Goal: Task Accomplishment & Management: Manage account settings

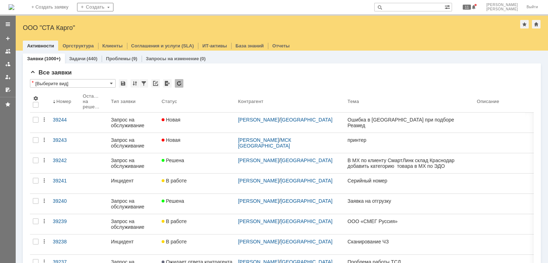
click at [420, 7] on input "text" at bounding box center [409, 7] width 70 height 9
type input "39244"
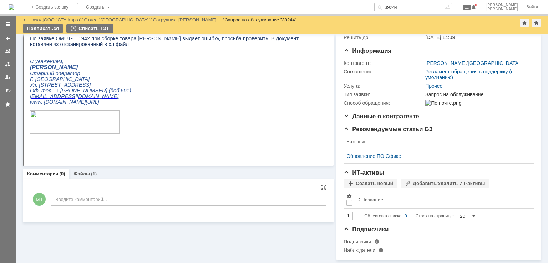
scroll to position [78, 0]
click at [87, 171] on link "Файлы" at bounding box center [81, 173] width 16 height 5
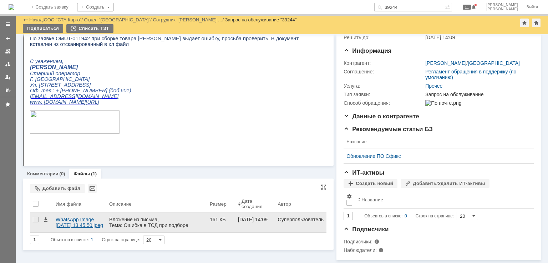
click at [74, 217] on div "WhatsApp Image [DATE] 13.45.50.jpeg" at bounding box center [80, 222] width 48 height 11
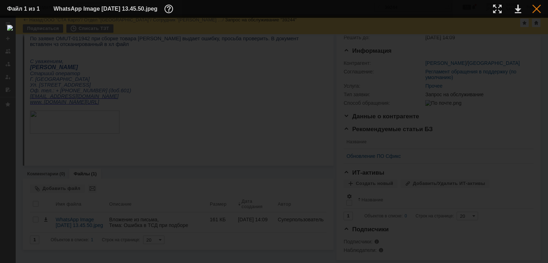
click at [537, 9] on div at bounding box center [536, 9] width 9 height 9
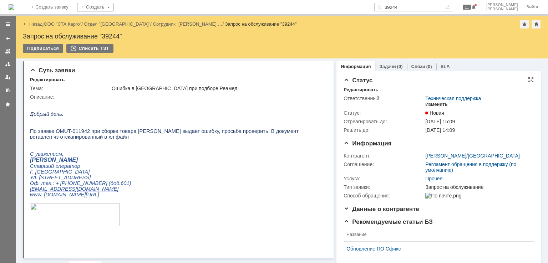
click at [434, 106] on div "Изменить" at bounding box center [436, 105] width 22 height 6
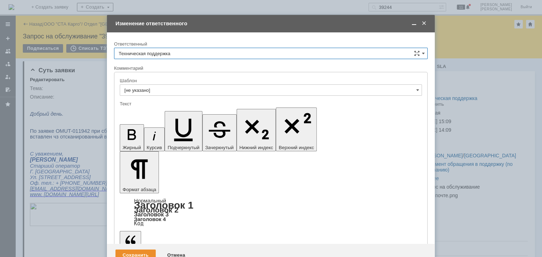
click at [200, 52] on input "Техническая поддержка" at bounding box center [271, 53] width 314 height 11
click at [144, 88] on span "[PERSON_NAME]" at bounding box center [271, 90] width 304 height 6
type input "[PERSON_NAME]"
click at [137, 250] on div "Сохранить" at bounding box center [136, 255] width 40 height 11
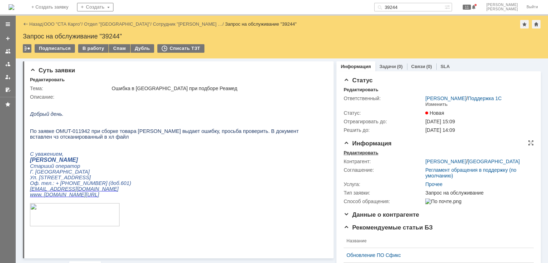
click at [359, 153] on div "Редактировать" at bounding box center [360, 153] width 35 height 6
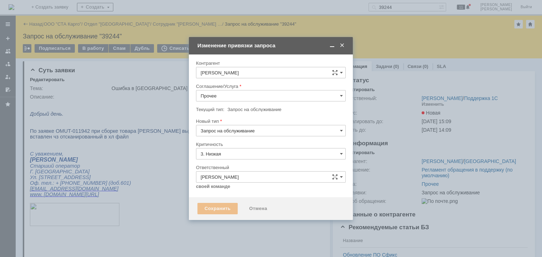
type input "[не указано]"
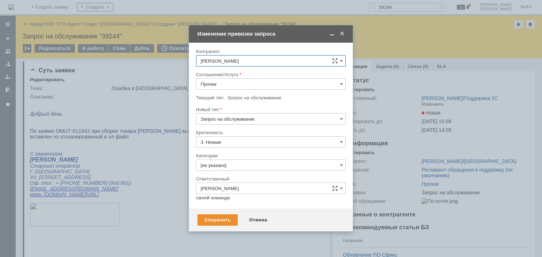
click at [235, 82] on input "Прочее" at bounding box center [271, 83] width 150 height 11
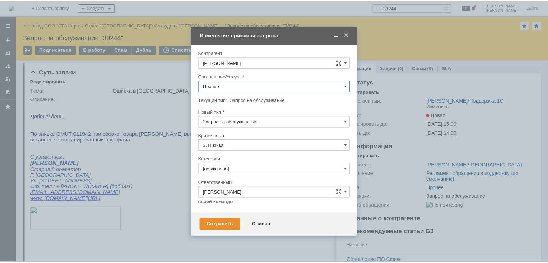
scroll to position [243, 0]
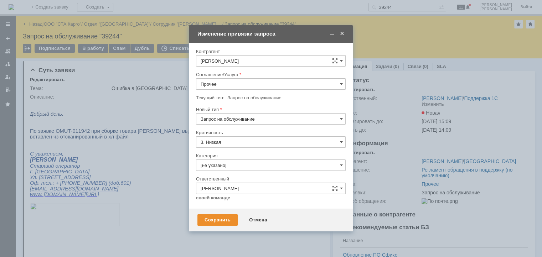
click at [250, 158] on span "WMS Сборка ТСД" at bounding box center [271, 161] width 140 height 6
type input "WMS Сборка ТСД"
click at [232, 114] on input "Запрос на обслуживание" at bounding box center [271, 118] width 150 height 11
click at [220, 150] on div "Инцидент" at bounding box center [270, 155] width 149 height 11
type input "Инцидент"
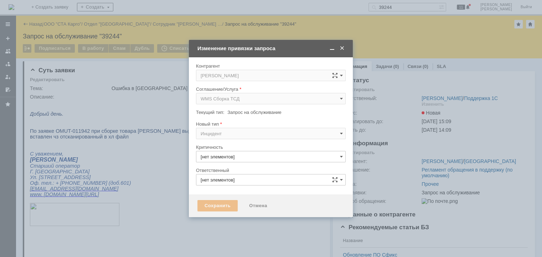
type input "3. Низкая"
type input "[PERSON_NAME]"
type input "[не указано]"
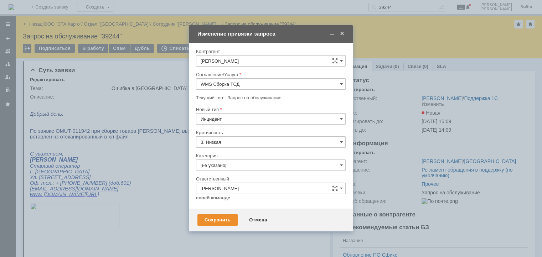
type input "Инцидент"
click at [220, 221] on div "Сохранить" at bounding box center [218, 220] width 40 height 11
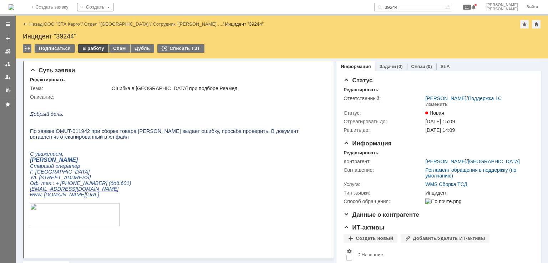
click at [96, 48] on div "В работу" at bounding box center [93, 48] width 30 height 9
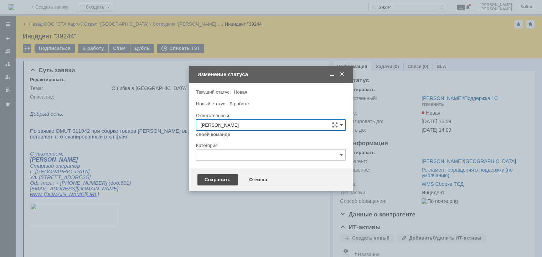
click at [211, 181] on div "Сохранить" at bounding box center [218, 179] width 40 height 11
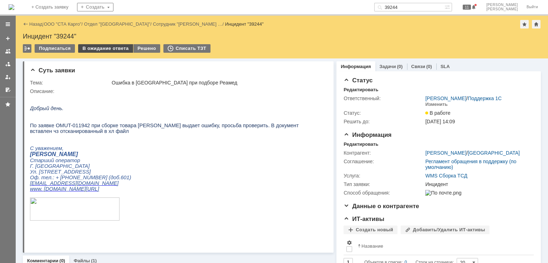
click at [101, 52] on div "В ожидание ответа" at bounding box center [105, 48] width 55 height 9
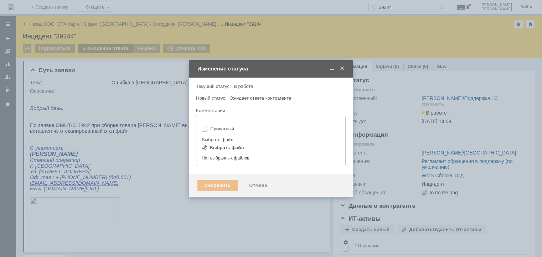
type input "[не указано]"
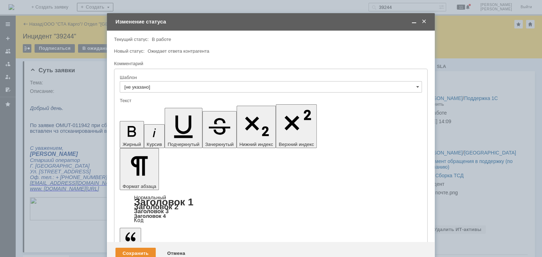
click at [414, 23] on span at bounding box center [414, 22] width 7 height 6
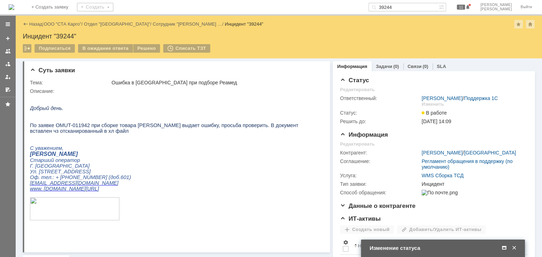
click at [506, 247] on span at bounding box center [504, 248] width 7 height 6
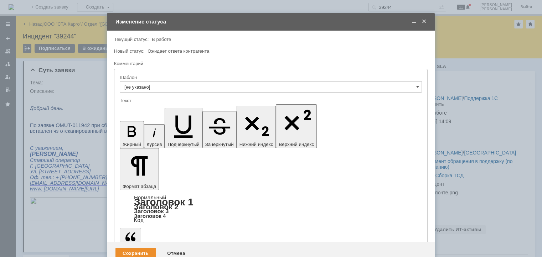
click at [141, 248] on div "Сохранить" at bounding box center [136, 253] width 40 height 11
